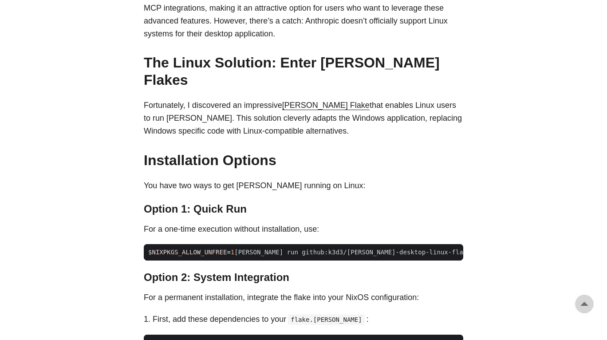
scroll to position [534, 0]
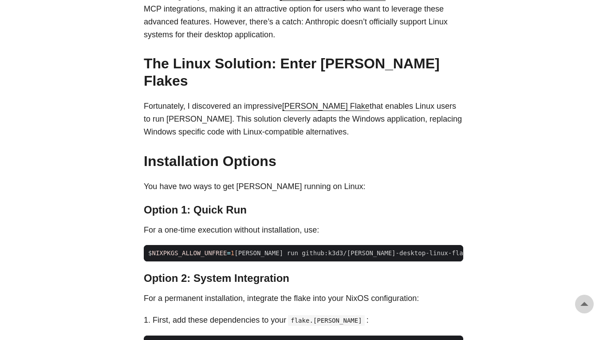
click at [302, 102] on link "Nix Flake" at bounding box center [325, 106] width 87 height 9
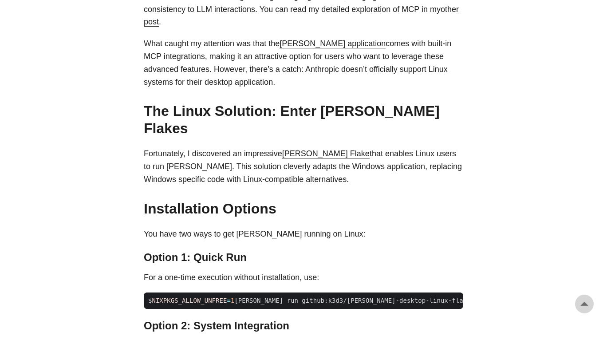
scroll to position [492, 0]
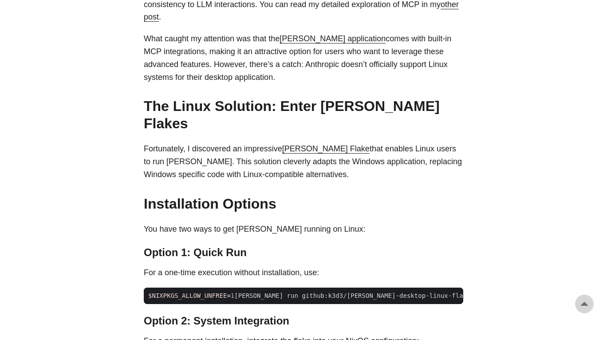
click at [296, 144] on link "Nix Flake" at bounding box center [325, 148] width 87 height 9
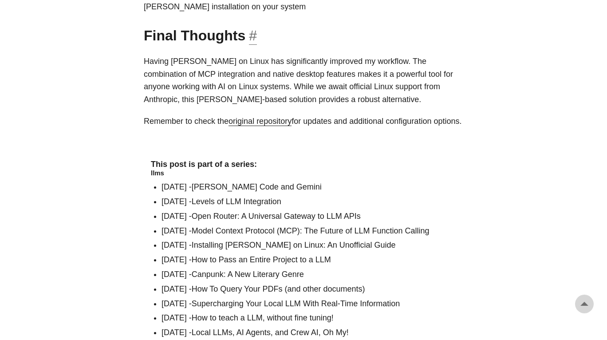
scroll to position [1264, 0]
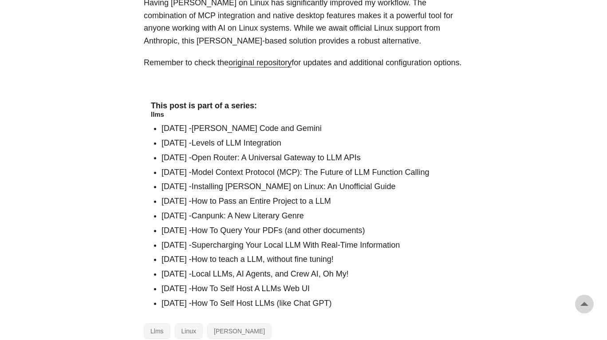
click at [289, 299] on link "How To Self Host LLMs (like Chat GPT)" at bounding box center [262, 303] width 140 height 9
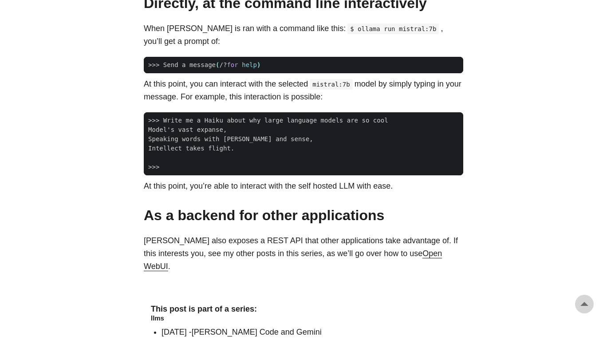
scroll to position [1022, 0]
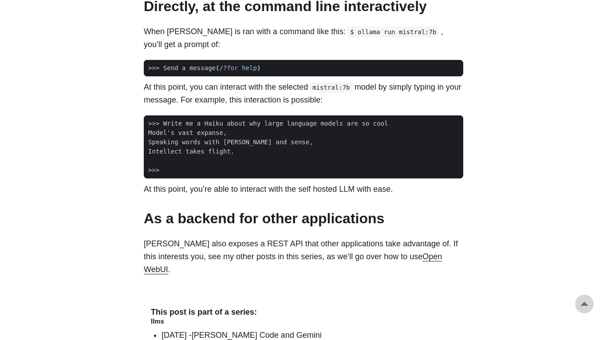
click at [385, 252] on link "Open WebUI" at bounding box center [293, 263] width 298 height 22
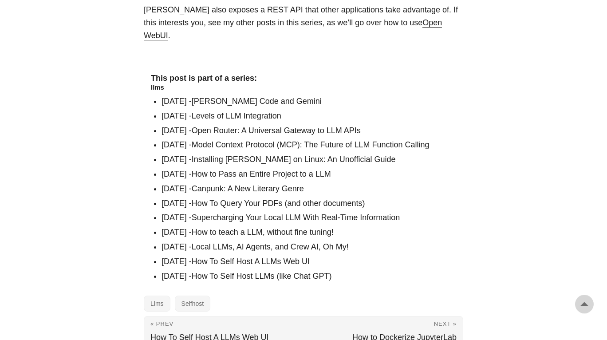
scroll to position [1294, 0]
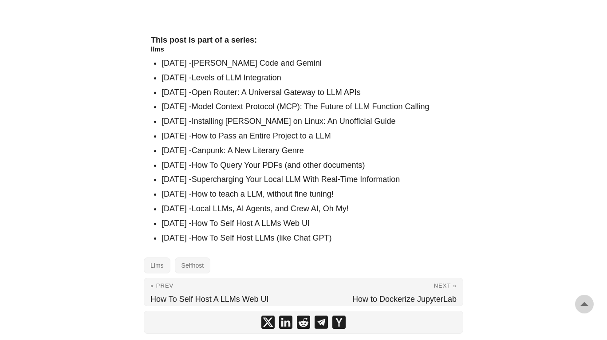
click at [310, 219] on link "How To Self Host A LLMs Web UI" at bounding box center [251, 223] width 118 height 9
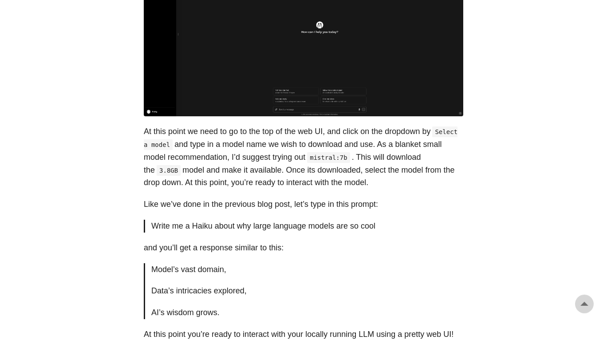
scroll to position [1044, 0]
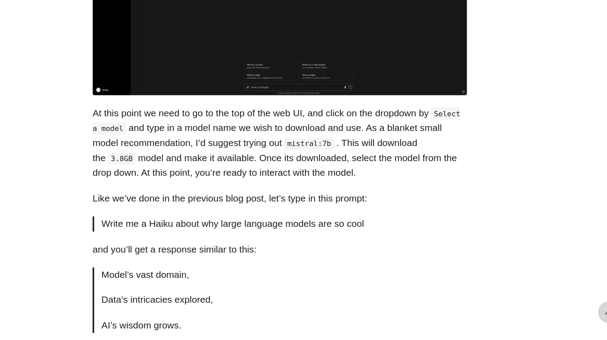
click at [408, 225] on p "Write me a Haiku about why large language models are so cool" at bounding box center [304, 228] width 306 height 13
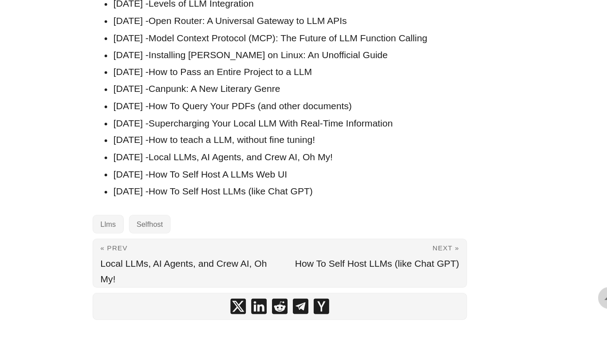
scroll to position [1433, 0]
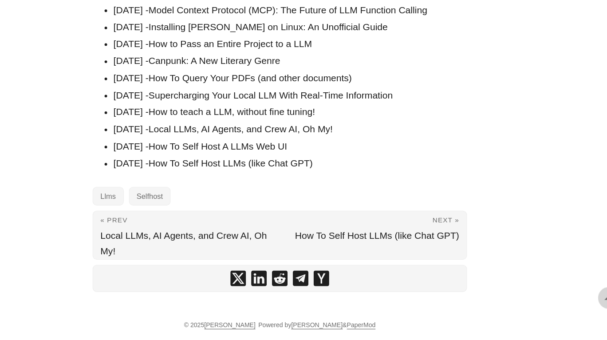
click at [308, 161] on link "Local LLMs, AI Agents, and Crew AI, Oh My!" at bounding box center [270, 159] width 157 height 9
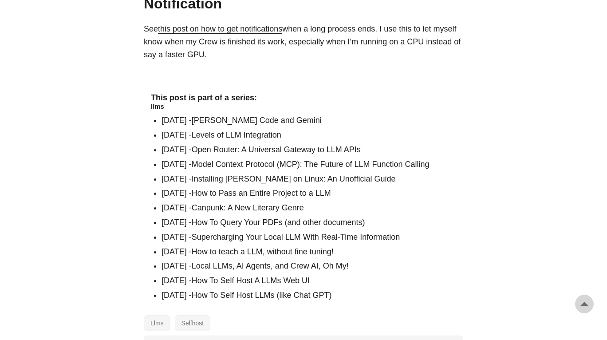
scroll to position [2891, 0]
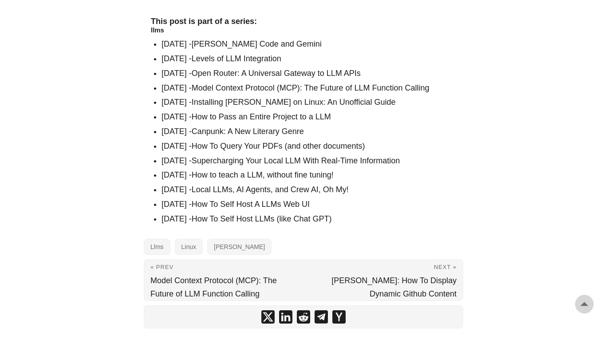
scroll to position [1360, 0]
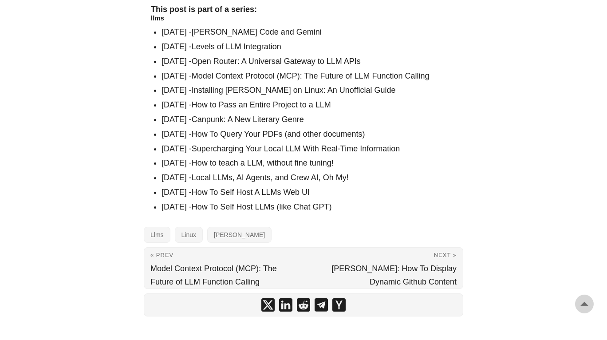
click at [283, 202] on link "How To Self Host LLMs (like Chat GPT)" at bounding box center [262, 206] width 140 height 9
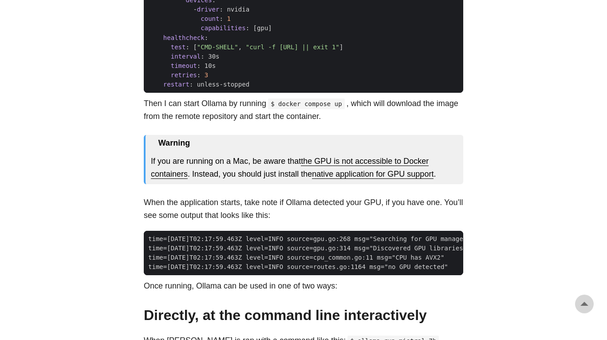
click at [366, 196] on p "When the application starts, take note if Ollama detected your GPU, if you have…" at bounding box center [303, 209] width 319 height 26
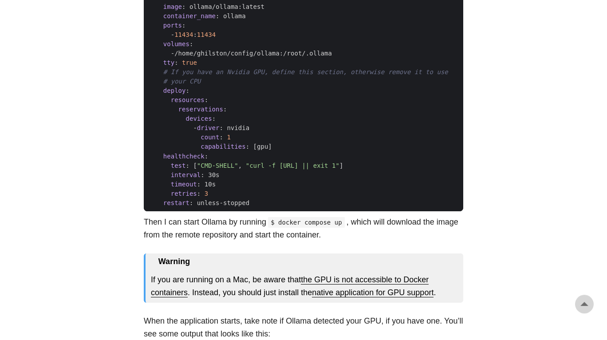
scroll to position [573, 0]
